Goal: Check status: Check status

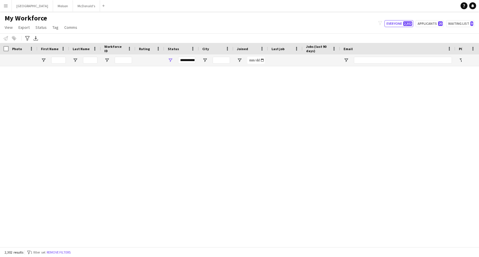
scroll to position [1495, 0]
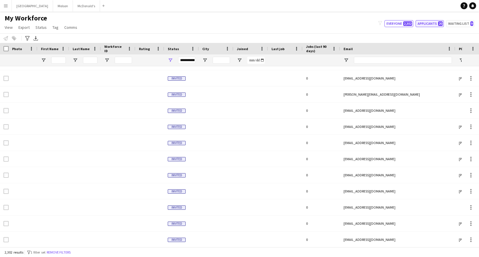
click at [427, 24] on button "Applicants 20" at bounding box center [429, 23] width 28 height 7
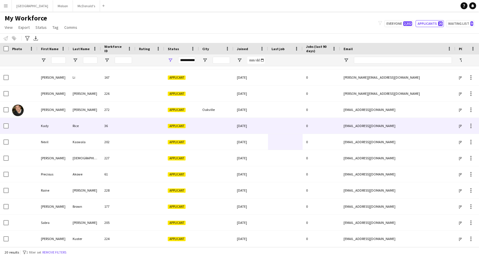
scroll to position [0, 0]
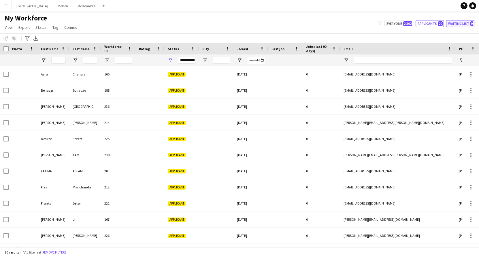
click at [458, 26] on button "Waiting list 9" at bounding box center [460, 23] width 28 height 7
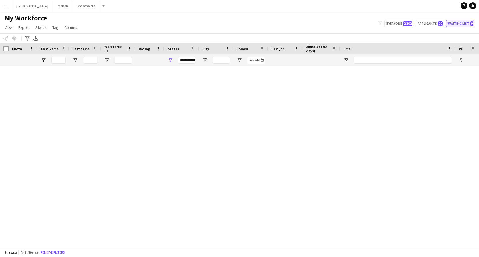
type input "**********"
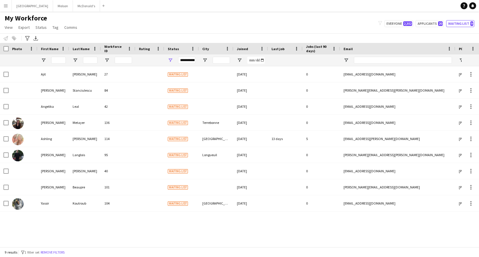
click at [6, 4] on app-icon "Menu" at bounding box center [5, 5] width 5 height 5
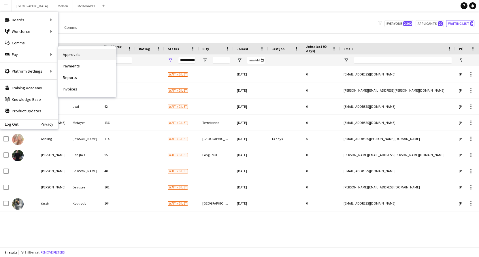
click at [78, 56] on link "Approvals" at bounding box center [87, 55] width 58 height 12
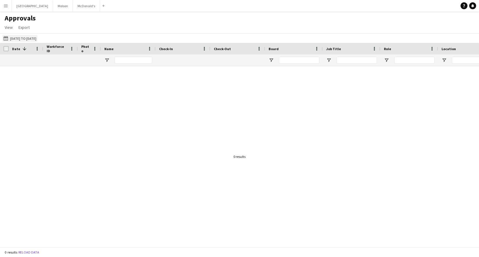
click at [35, 39] on button "[DATE] to [DATE] [DATE] to [DATE]" at bounding box center [19, 38] width 35 height 7
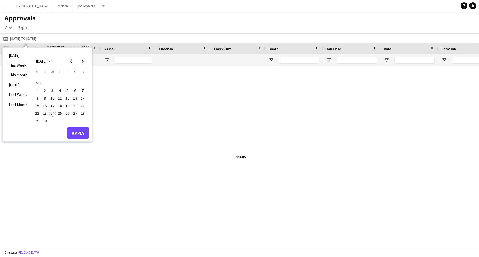
click at [39, 113] on span "22" at bounding box center [37, 113] width 7 height 7
click at [51, 114] on span "24" at bounding box center [52, 113] width 7 height 7
click at [72, 130] on button "Apply" at bounding box center [77, 133] width 21 height 12
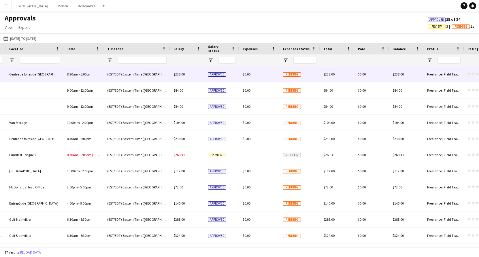
click at [309, 79] on div "Pending" at bounding box center [299, 74] width 40 height 16
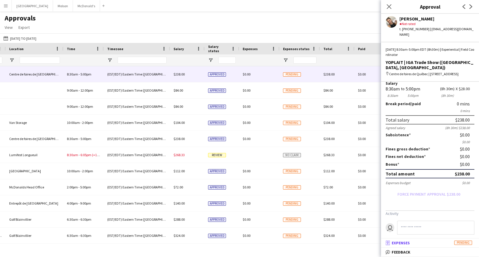
click at [458, 243] on span "Pending" at bounding box center [463, 242] width 18 height 4
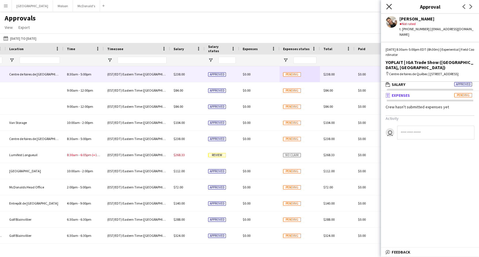
click at [389, 5] on icon at bounding box center [388, 6] width 5 height 5
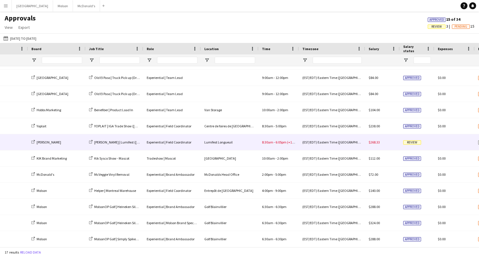
click at [433, 145] on div "Review" at bounding box center [416, 142] width 35 height 16
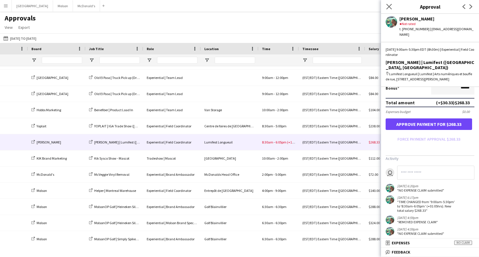
click at [388, 3] on app-icon "Close pop-in" at bounding box center [389, 7] width 8 height 8
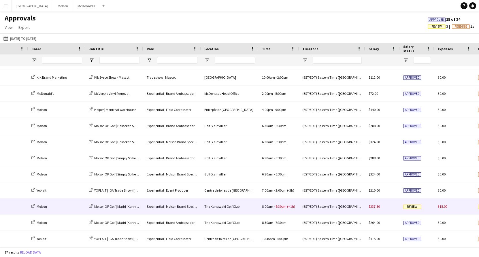
click at [391, 210] on div "$337.50" at bounding box center [382, 206] width 35 height 16
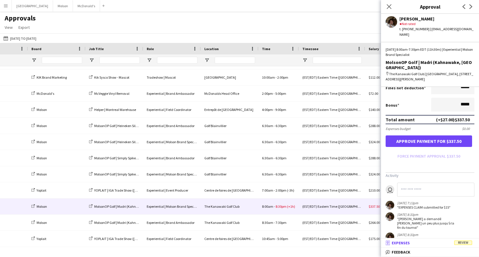
click at [426, 243] on mat-panel-title "receipt Expenses Review" at bounding box center [429, 242] width 96 height 5
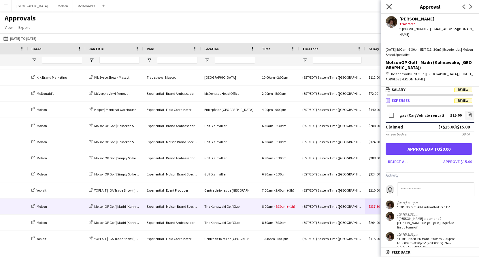
click at [388, 7] on icon at bounding box center [388, 6] width 5 height 5
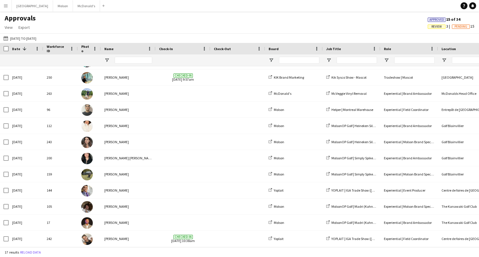
scroll to position [60, 0]
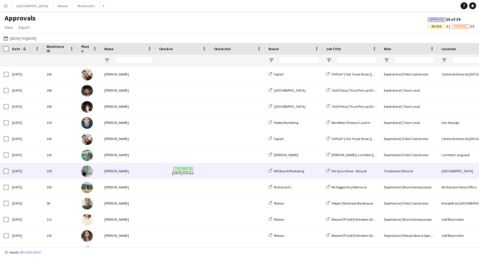
click at [227, 172] on span at bounding box center [238, 171] width 48 height 16
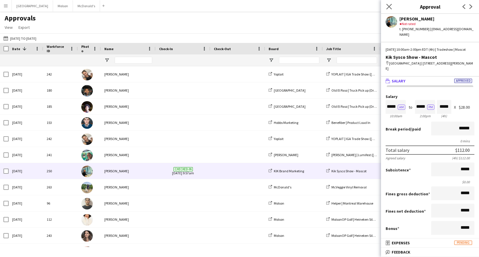
click at [389, 3] on app-icon "Close pop-in" at bounding box center [389, 7] width 8 height 8
